Goal: Task Accomplishment & Management: Manage account settings

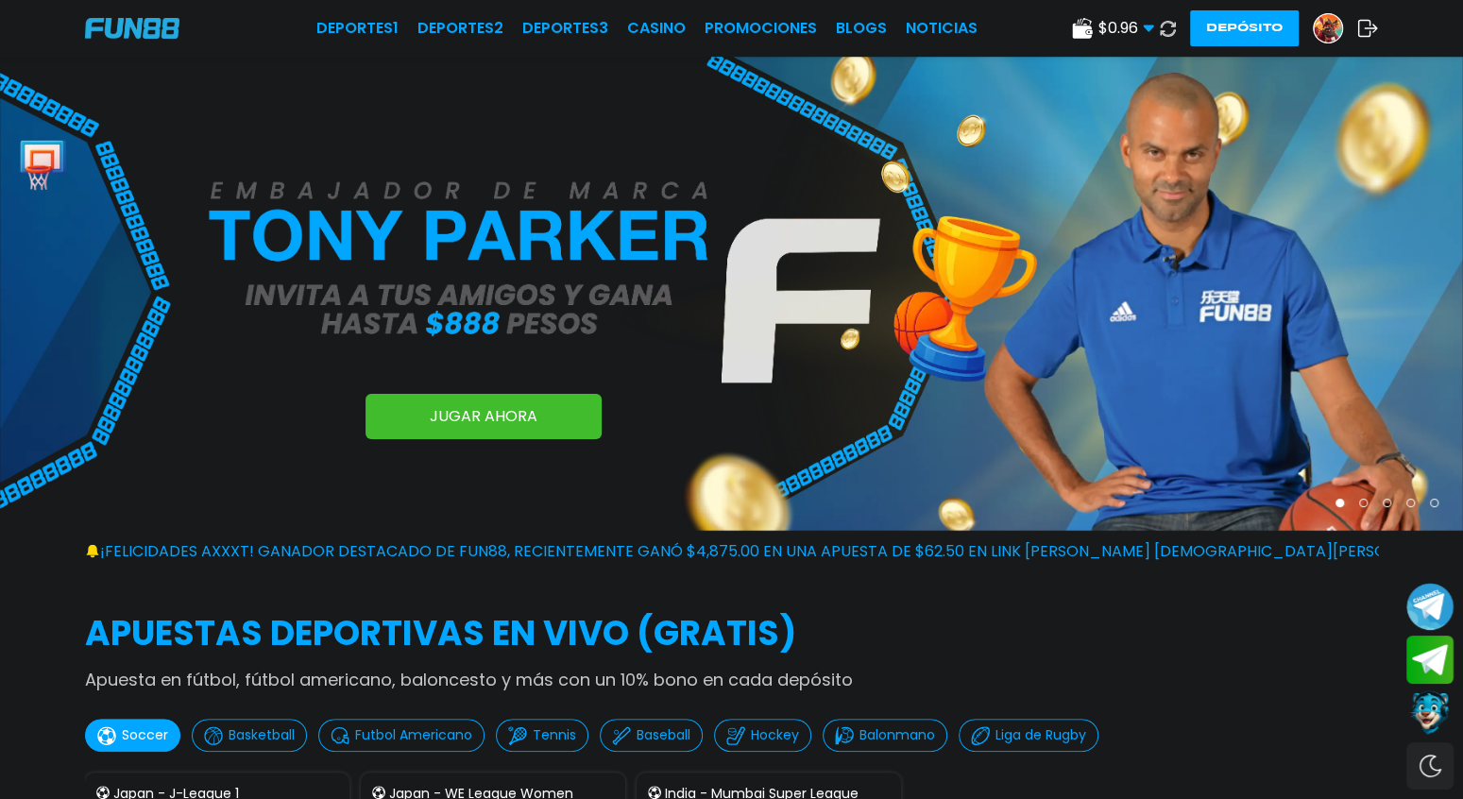
drag, startPoint x: 1079, startPoint y: 163, endPoint x: 1090, endPoint y: 150, distance: 16.8
click at [1080, 163] on img at bounding box center [731, 294] width 1463 height 474
click at [653, 22] on link "CASINO" at bounding box center [656, 28] width 59 height 23
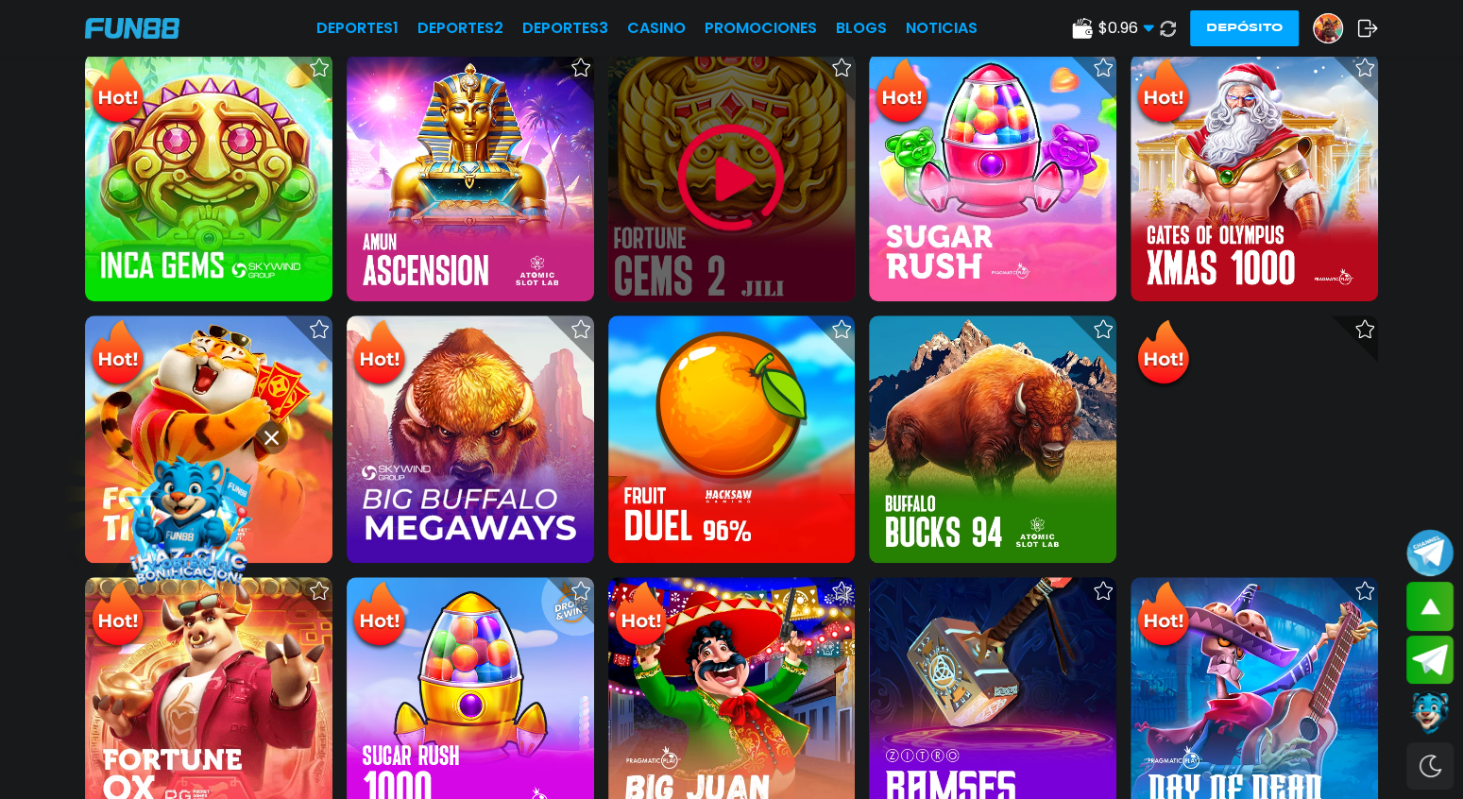
scroll to position [1133, 0]
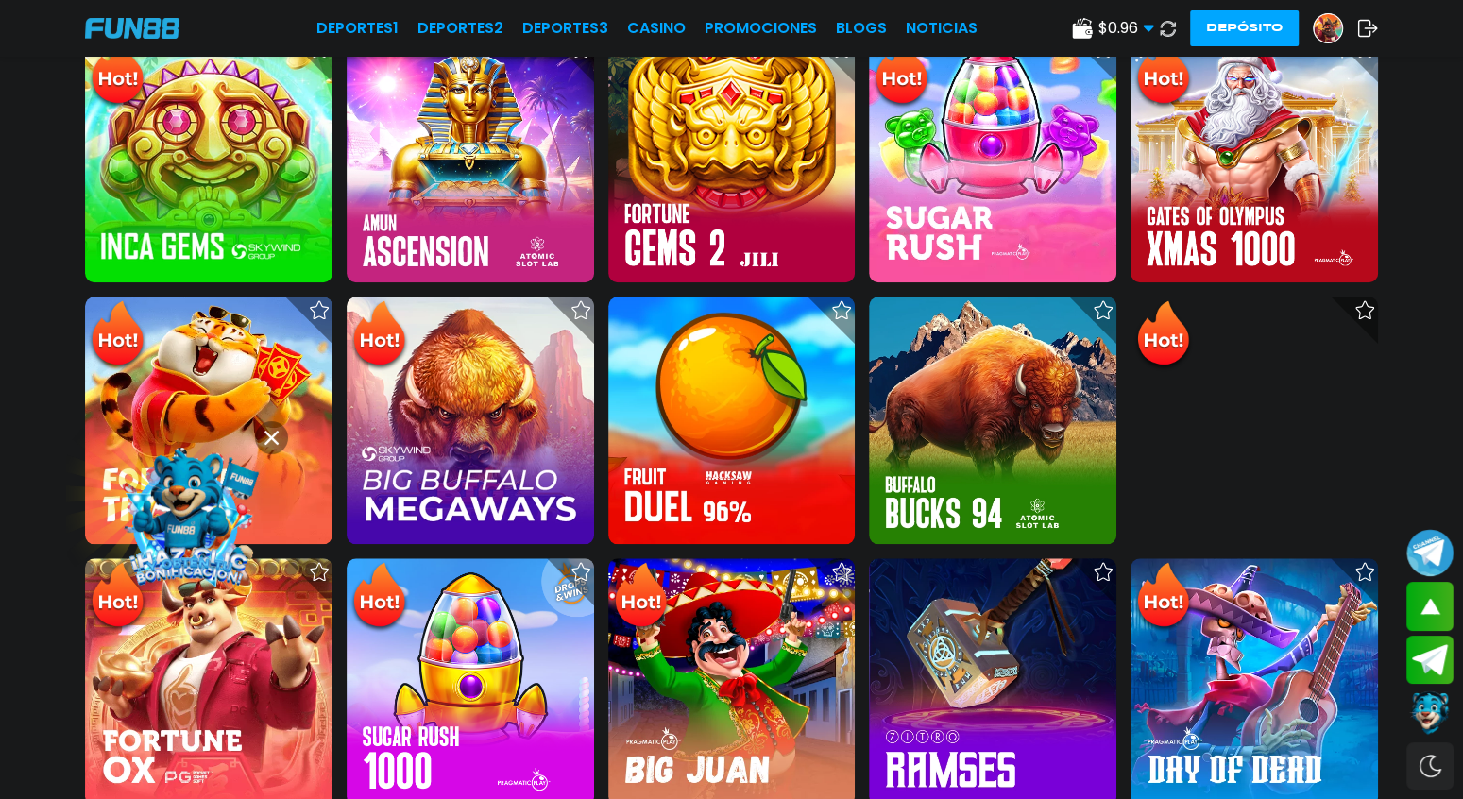
click at [1122, 29] on span "$ 0.96" at bounding box center [1126, 28] width 56 height 23
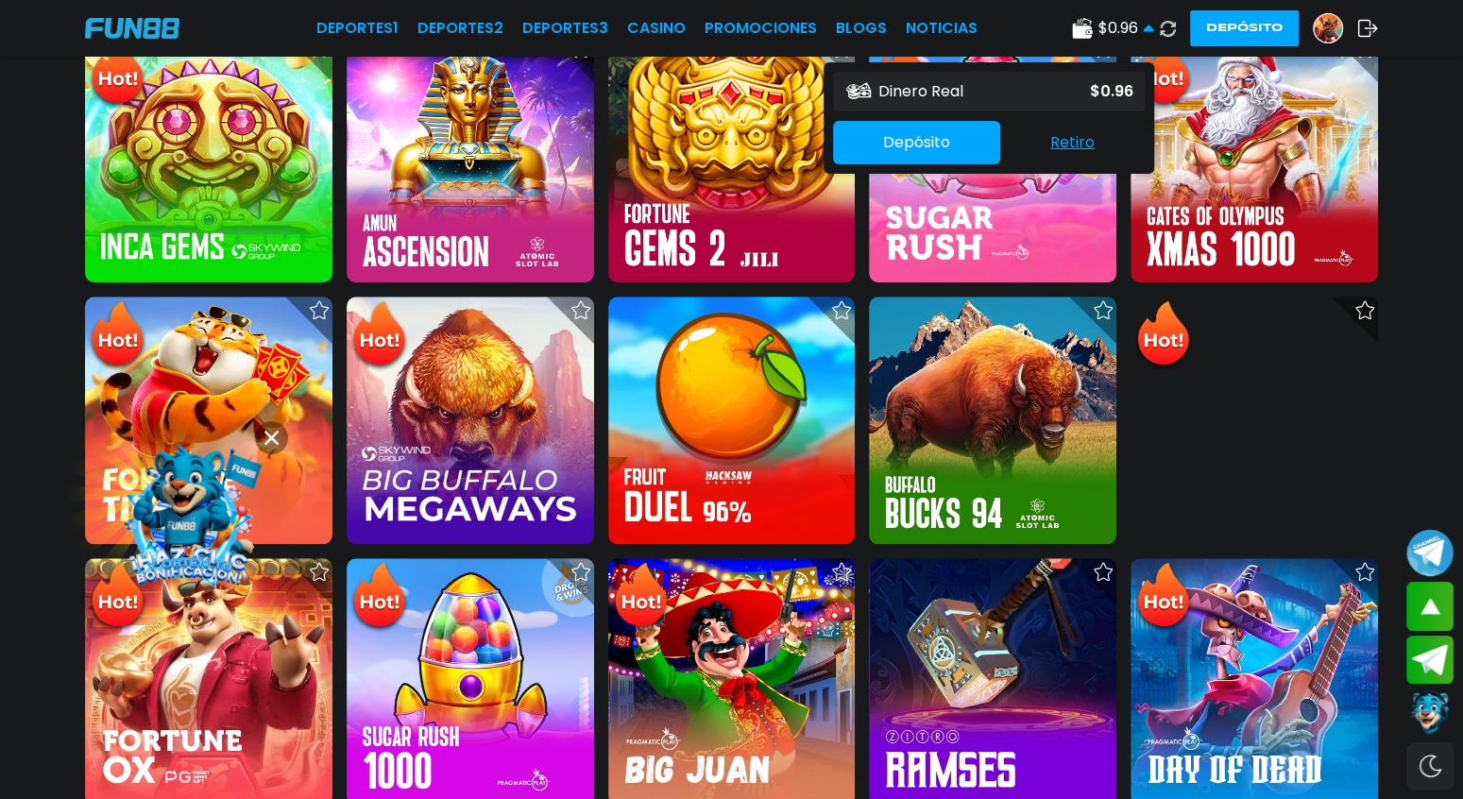
click at [1322, 23] on img at bounding box center [1328, 28] width 28 height 28
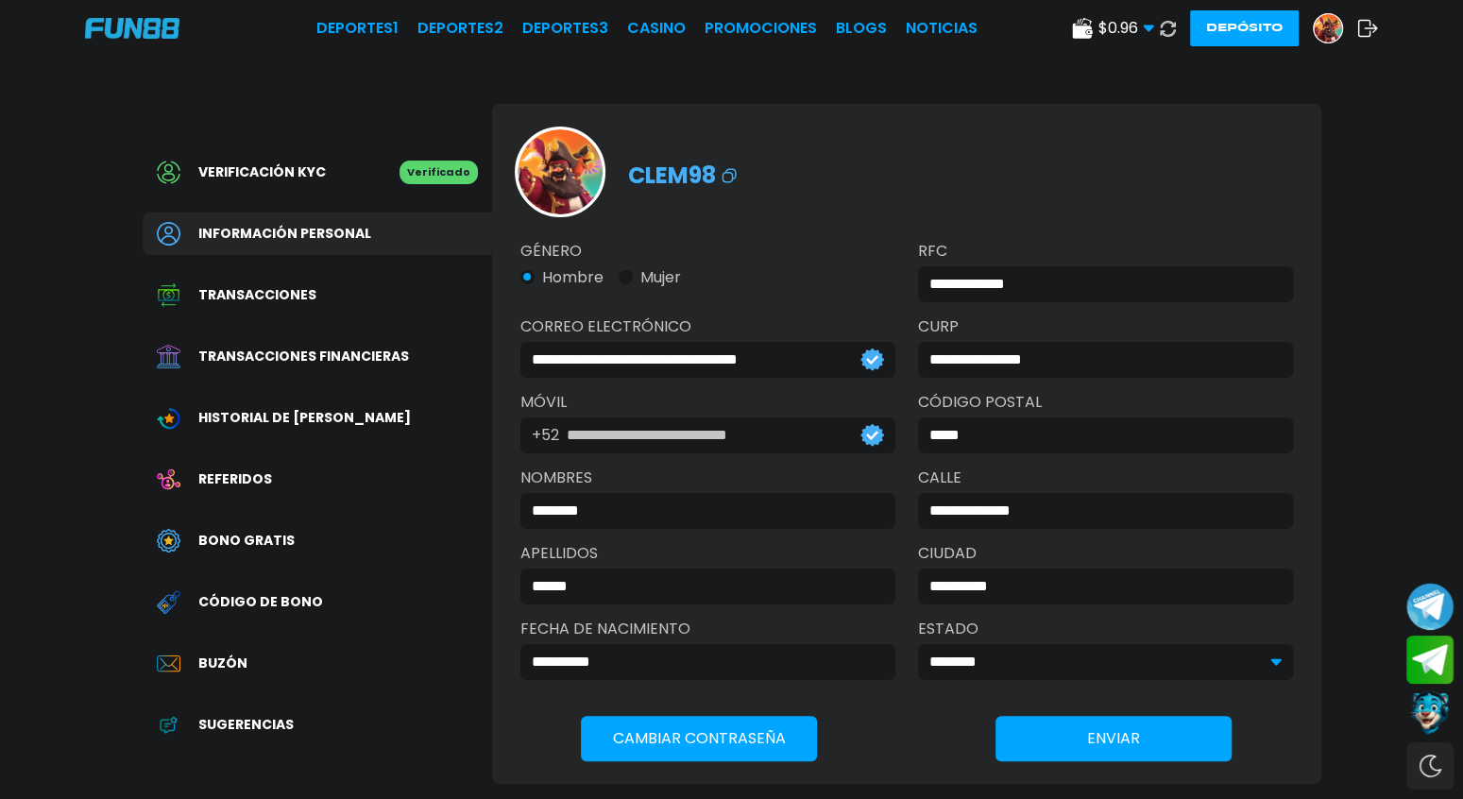
click at [233, 675] on div "Buzón" at bounding box center [317, 663] width 349 height 42
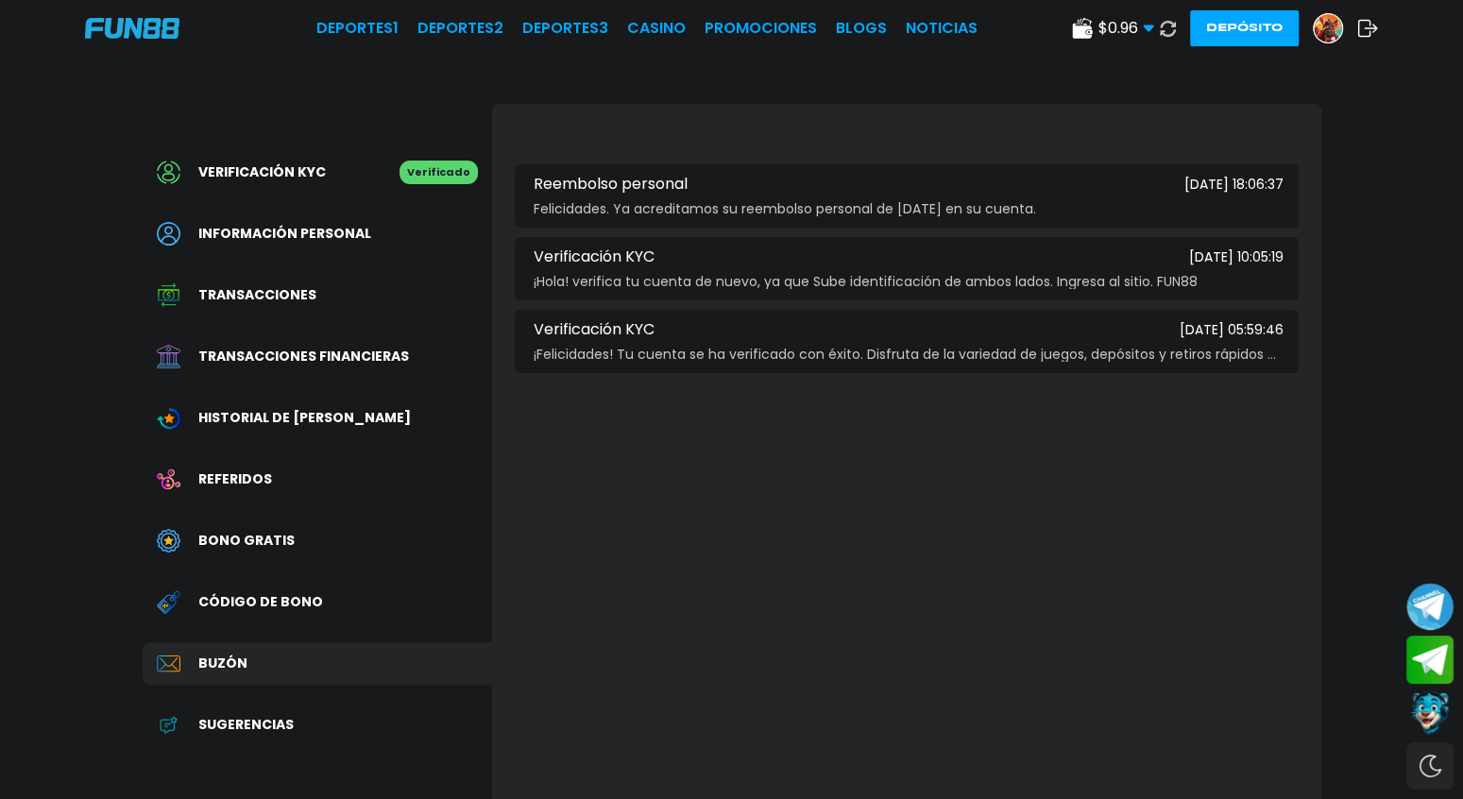
click at [942, 185] on div "Reembolso personal [DATE] 18:06:37" at bounding box center [907, 184] width 754 height 17
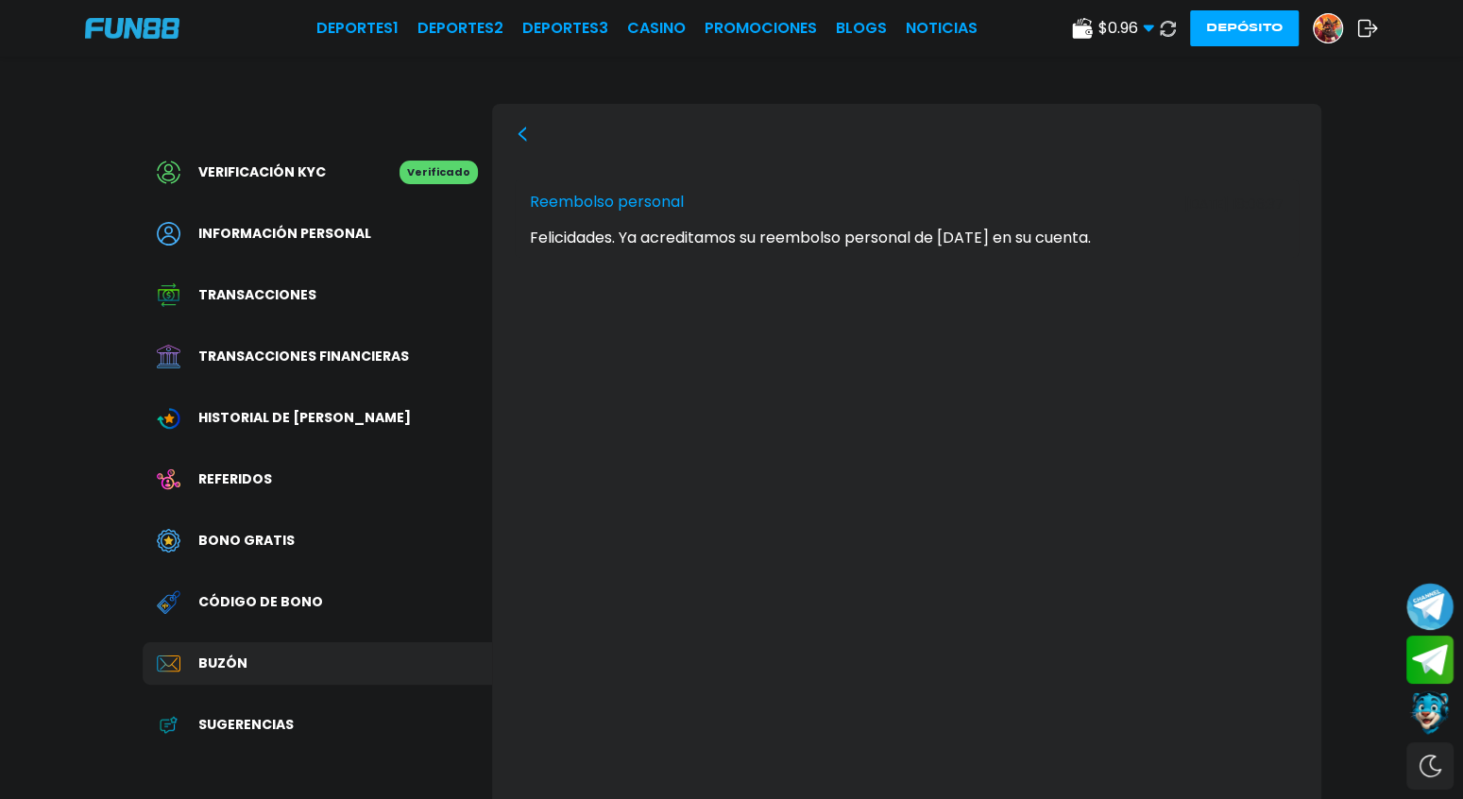
click at [931, 240] on div "Felicidades. Ya acreditamos su reembolso personal de [DATE] en su cuenta." at bounding box center [907, 237] width 754 height 17
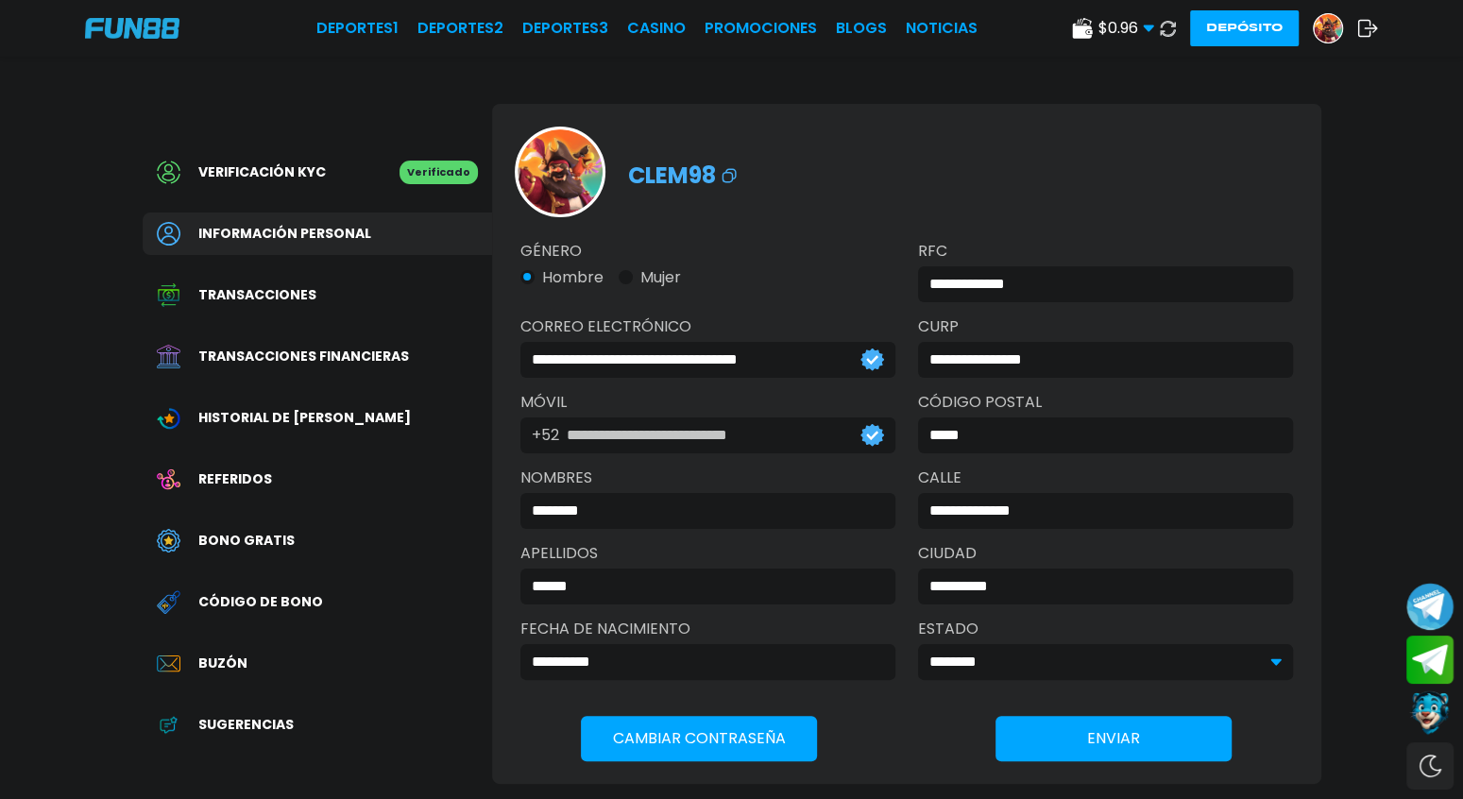
click at [274, 671] on div "Buzón" at bounding box center [317, 663] width 349 height 42
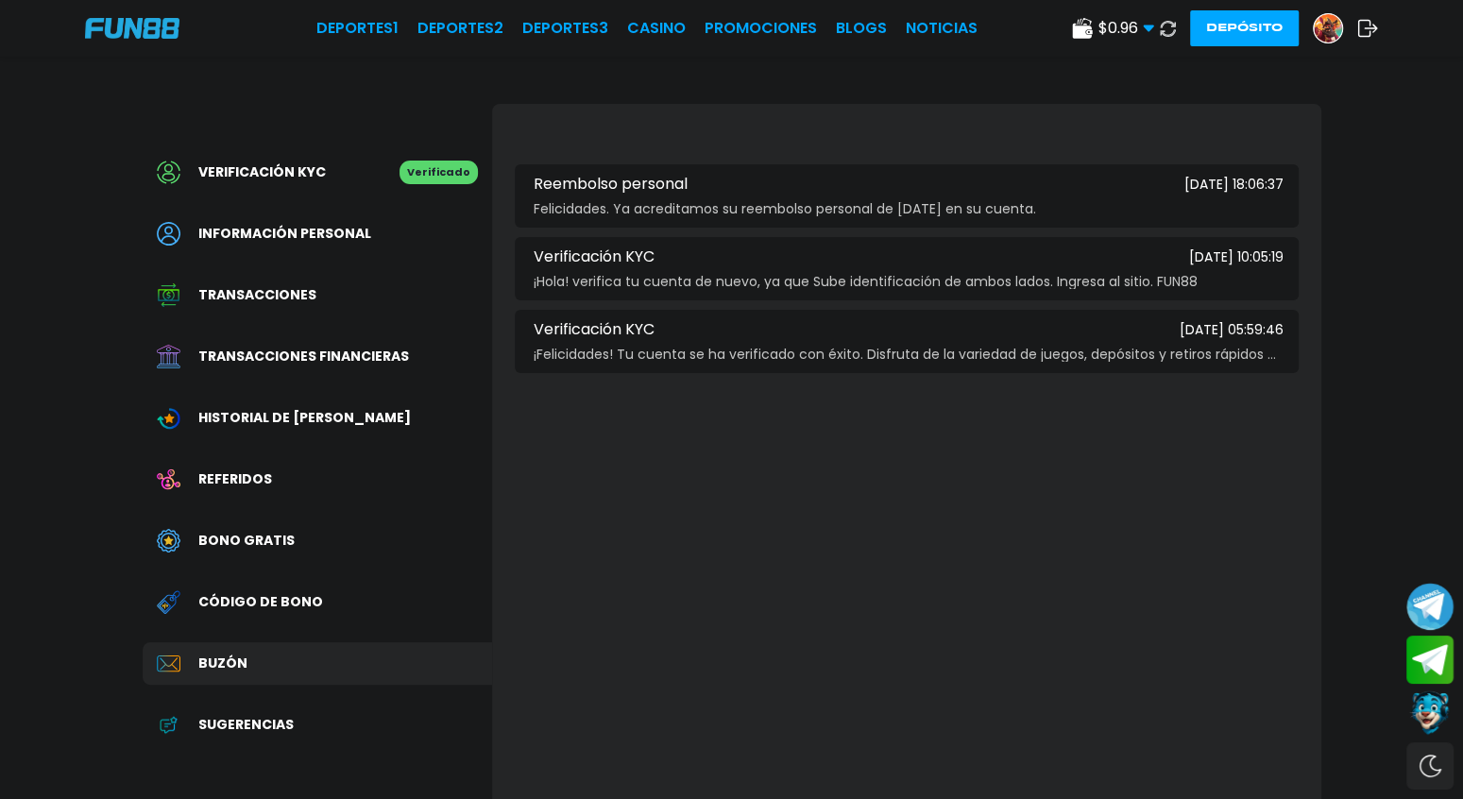
click at [996, 280] on span "¡Hola! verifica tu cuenta de nuevo, ya que Sube identificación de ambos lados. …" at bounding box center [866, 282] width 664 height 14
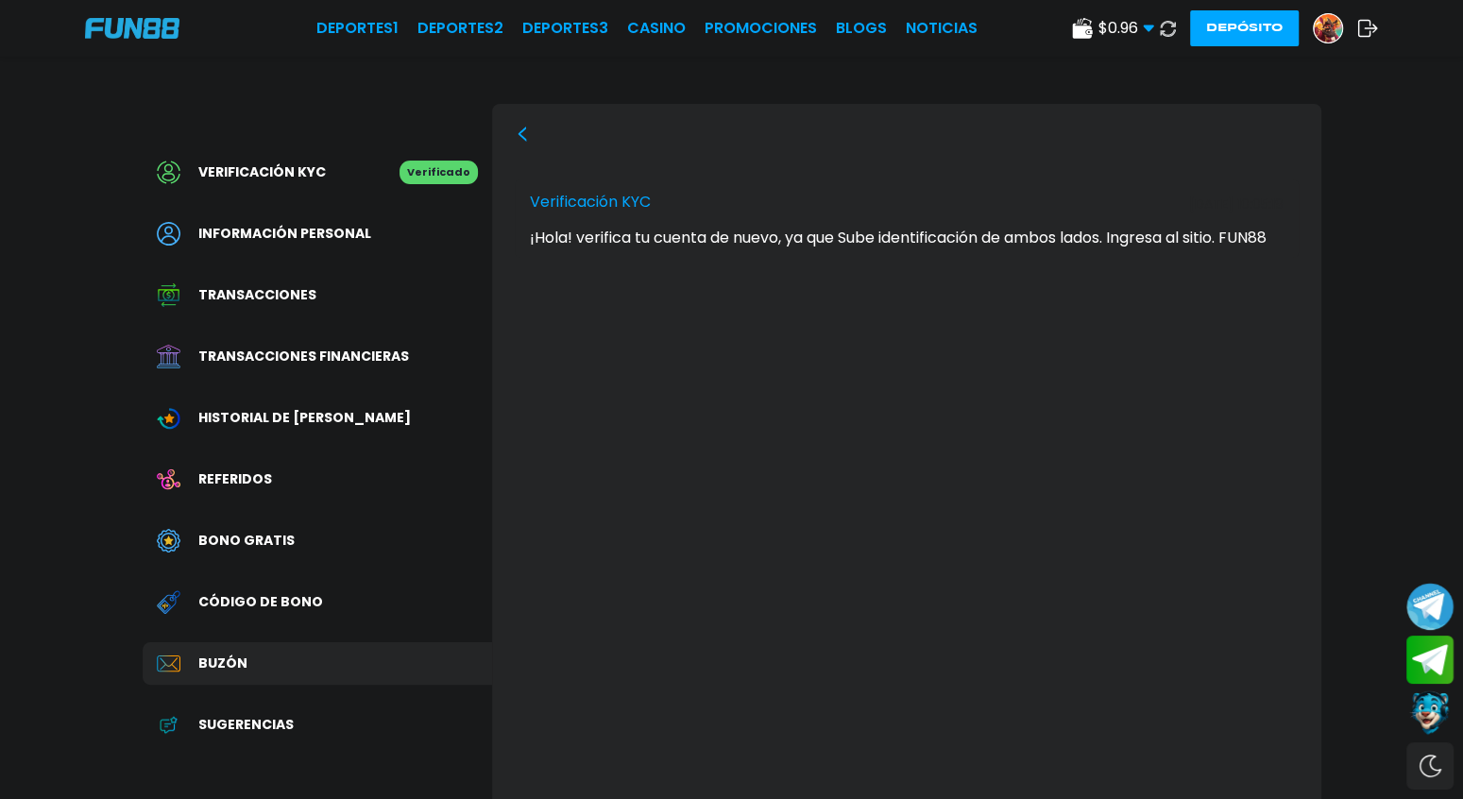
click at [517, 141] on icon at bounding box center [522, 134] width 15 height 15
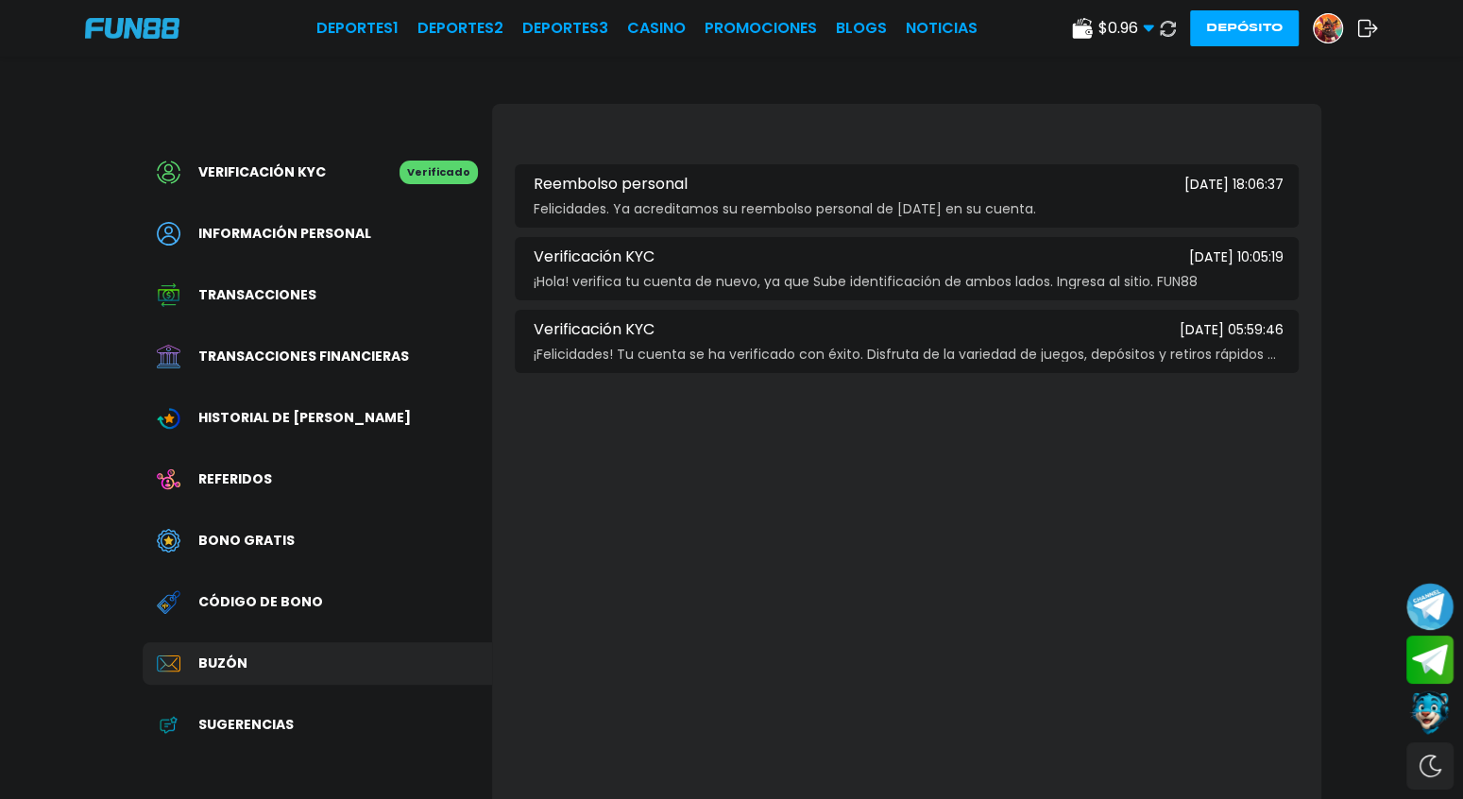
click at [313, 168] on span "Verificación KYC" at bounding box center [261, 172] width 127 height 20
click at [658, 31] on link "CASINO" at bounding box center [656, 28] width 59 height 23
